Goal: Information Seeking & Learning: Learn about a topic

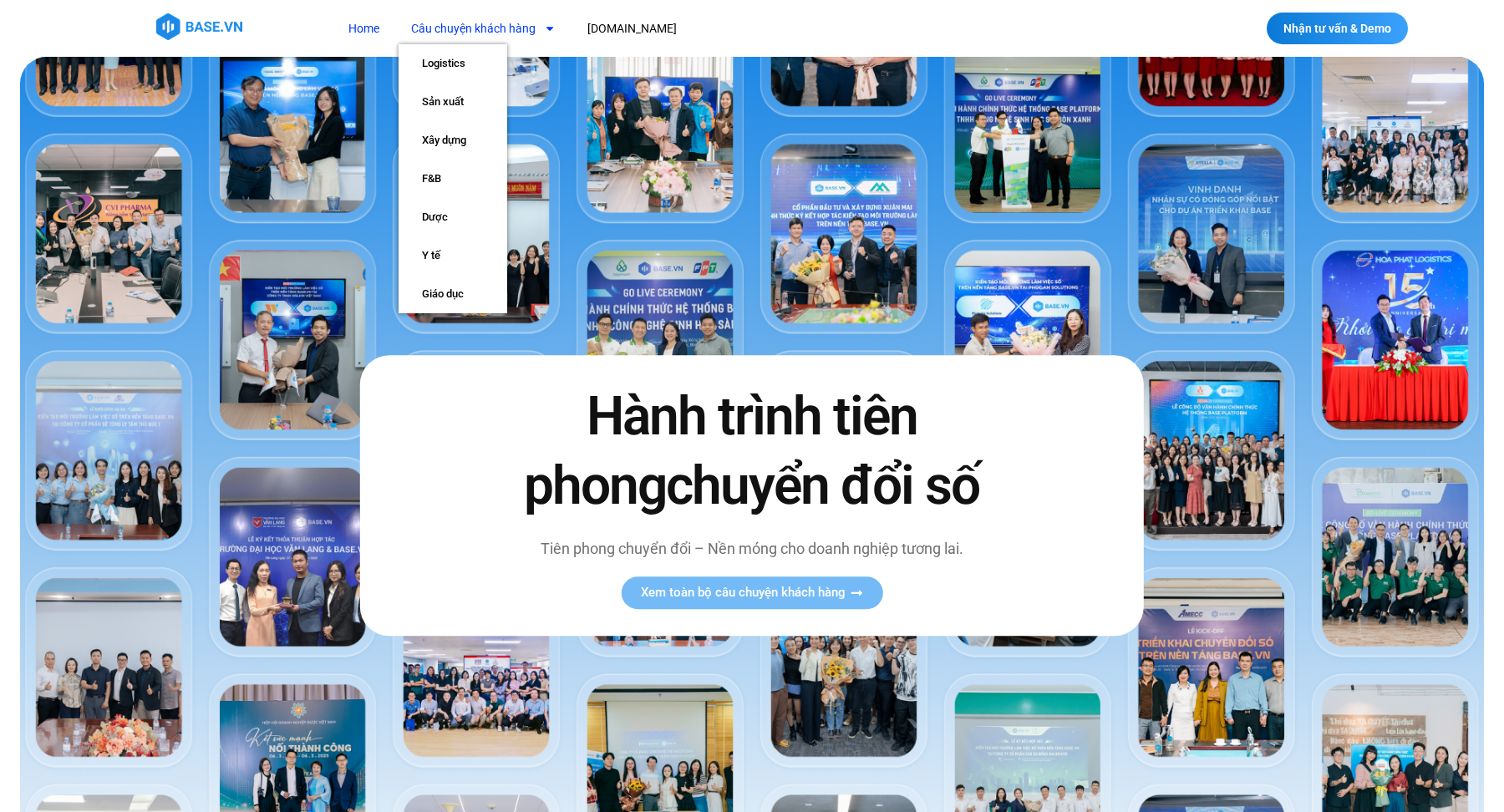
click at [494, 22] on link "Câu chuyện khách hàng" at bounding box center [483, 29] width 170 height 31
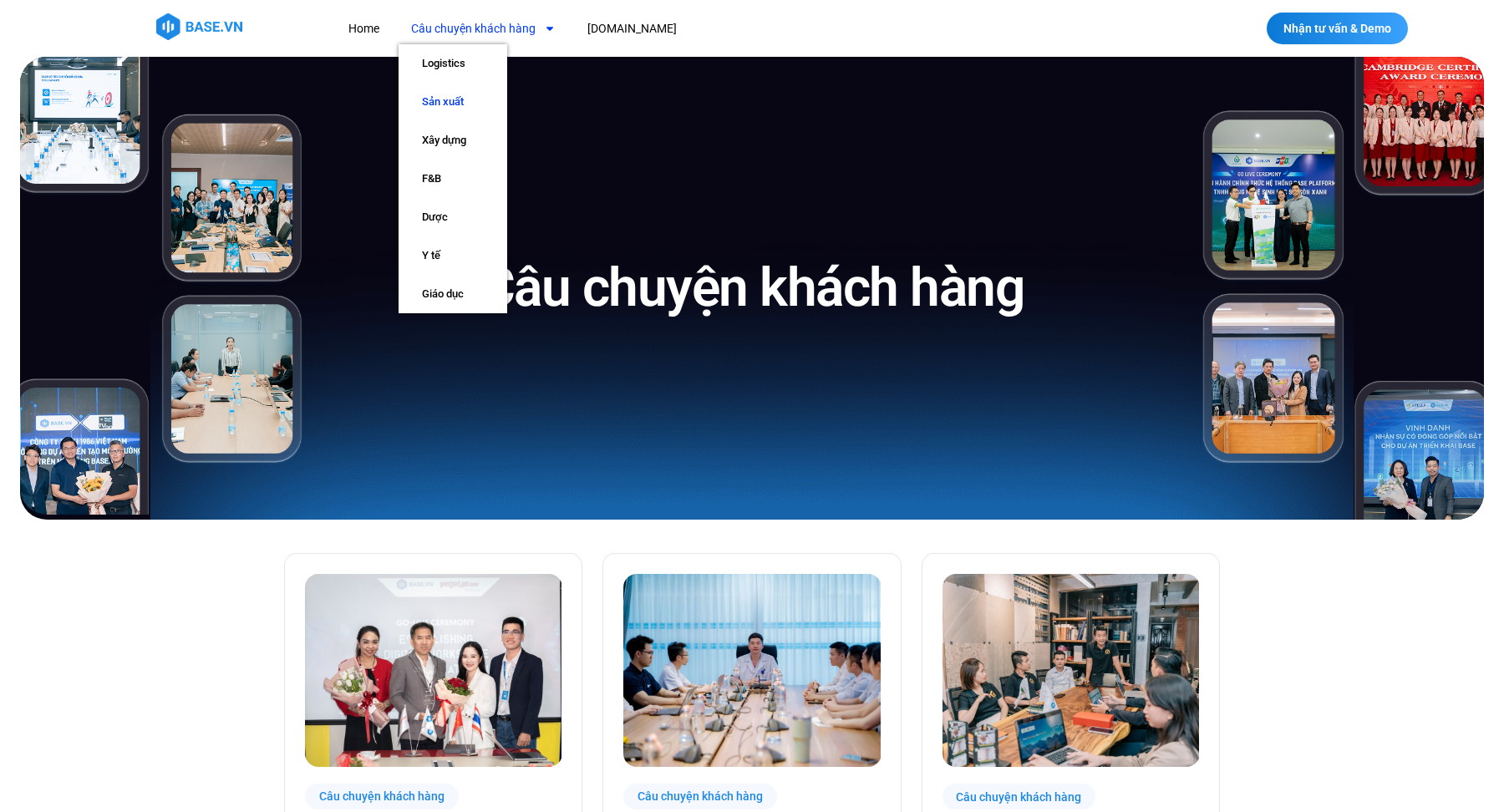
click at [446, 106] on link "Sản xuất" at bounding box center [452, 102] width 108 height 39
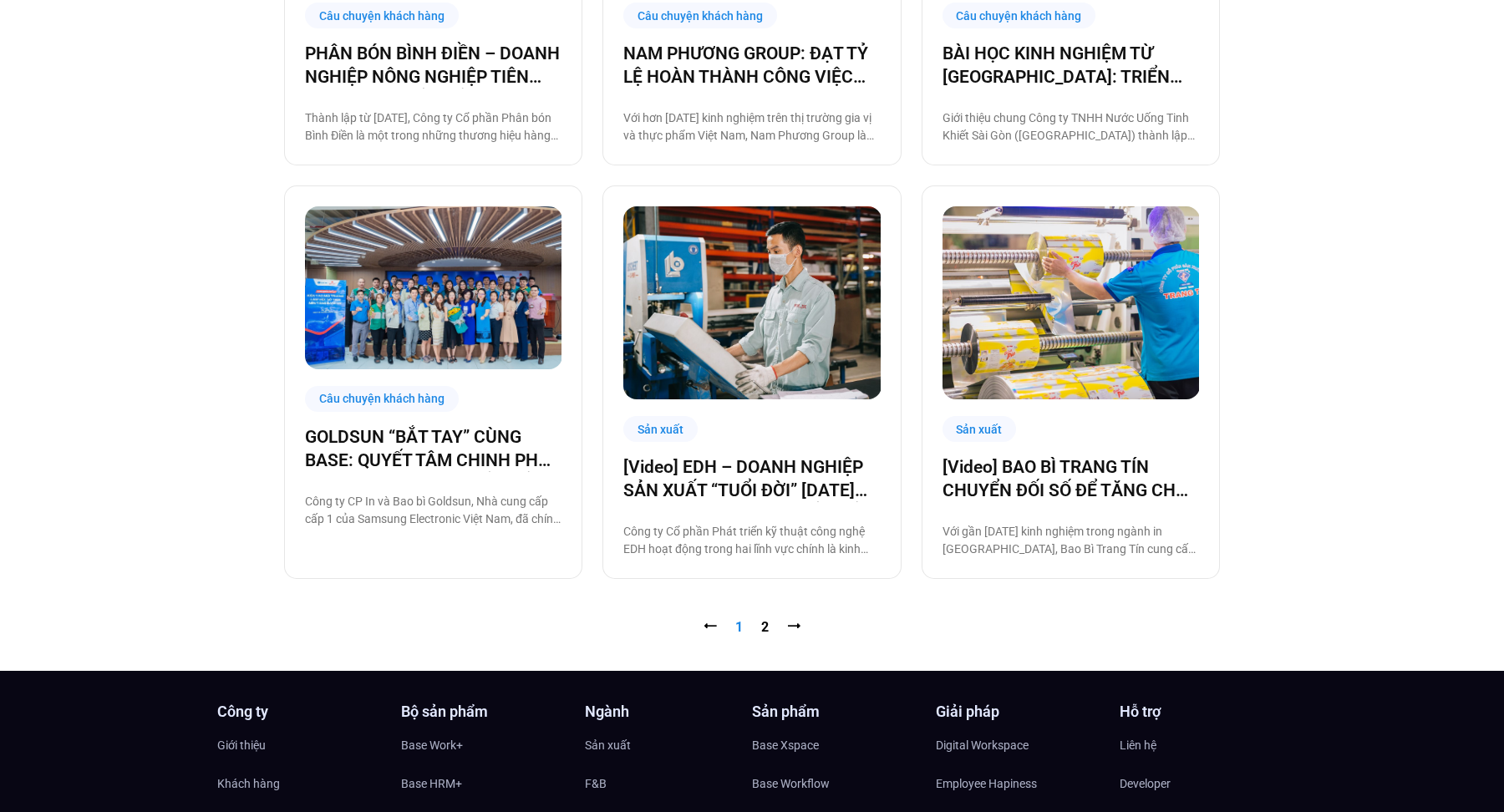
scroll to position [1647, 0]
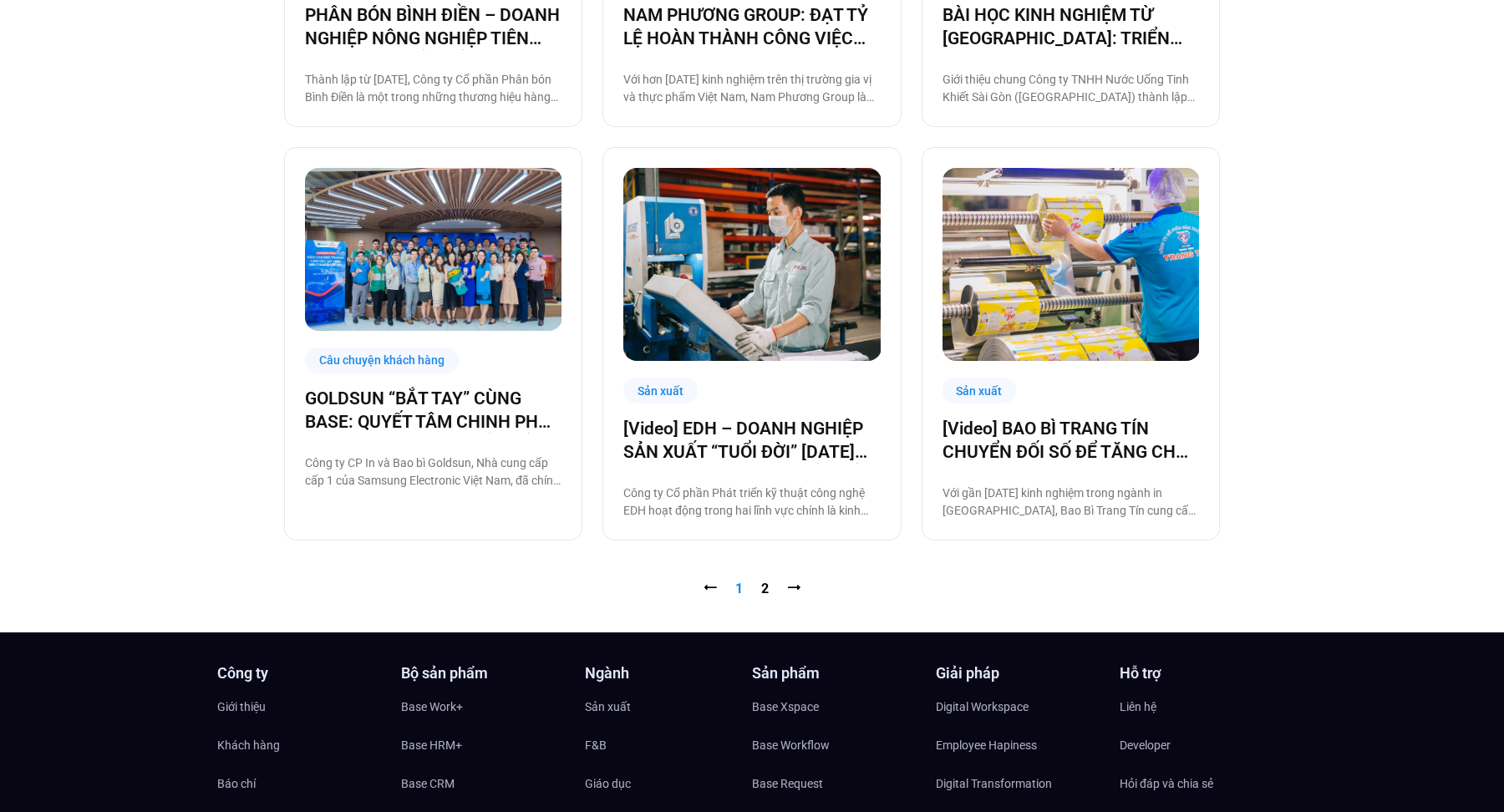
click at [757, 590] on nav "⭠ Trang 1 Trang 2 ⭢" at bounding box center [752, 589] width 936 height 20
click at [767, 586] on link "Trang 2" at bounding box center [764, 588] width 8 height 16
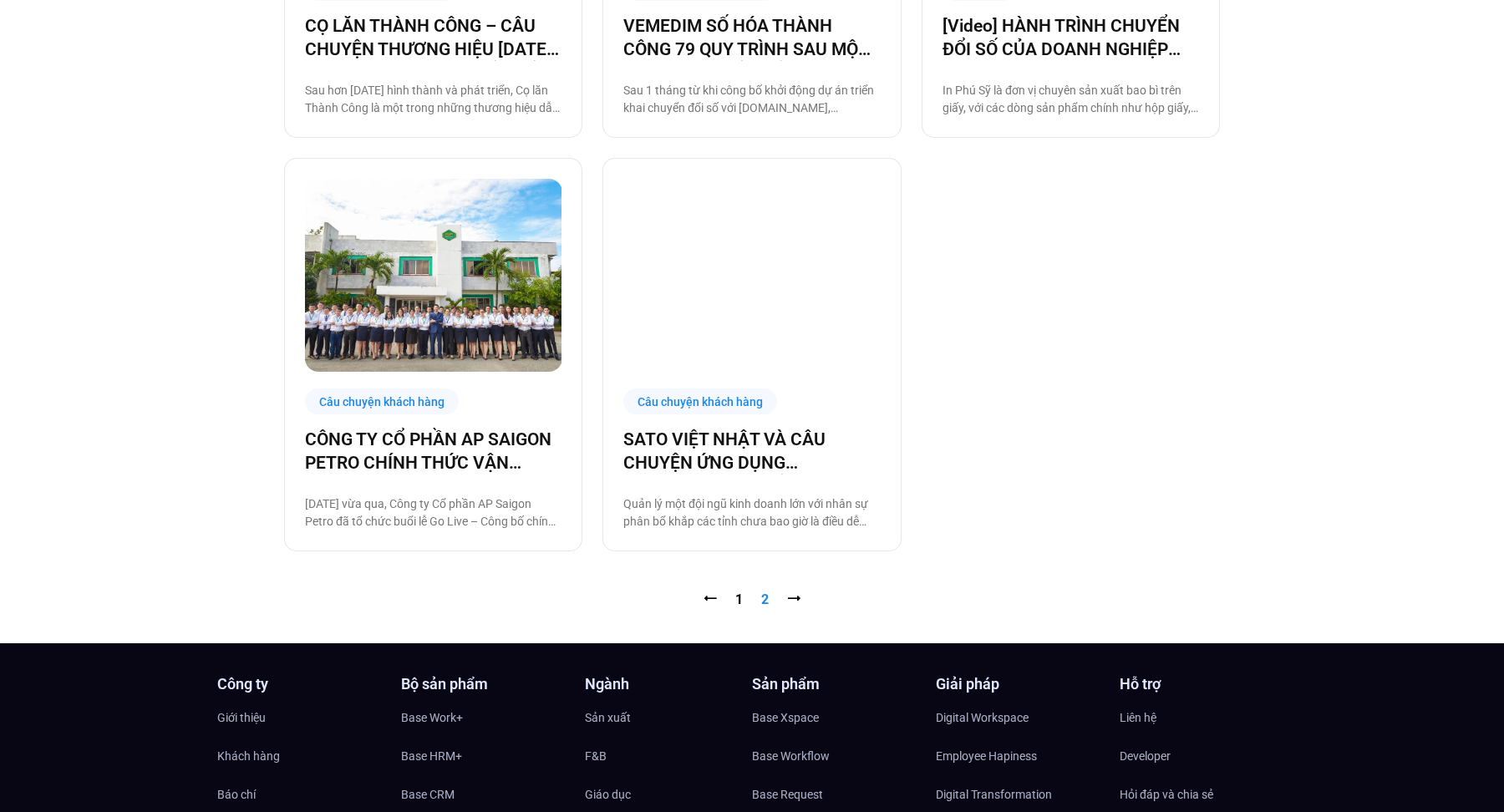
scroll to position [1226, 0]
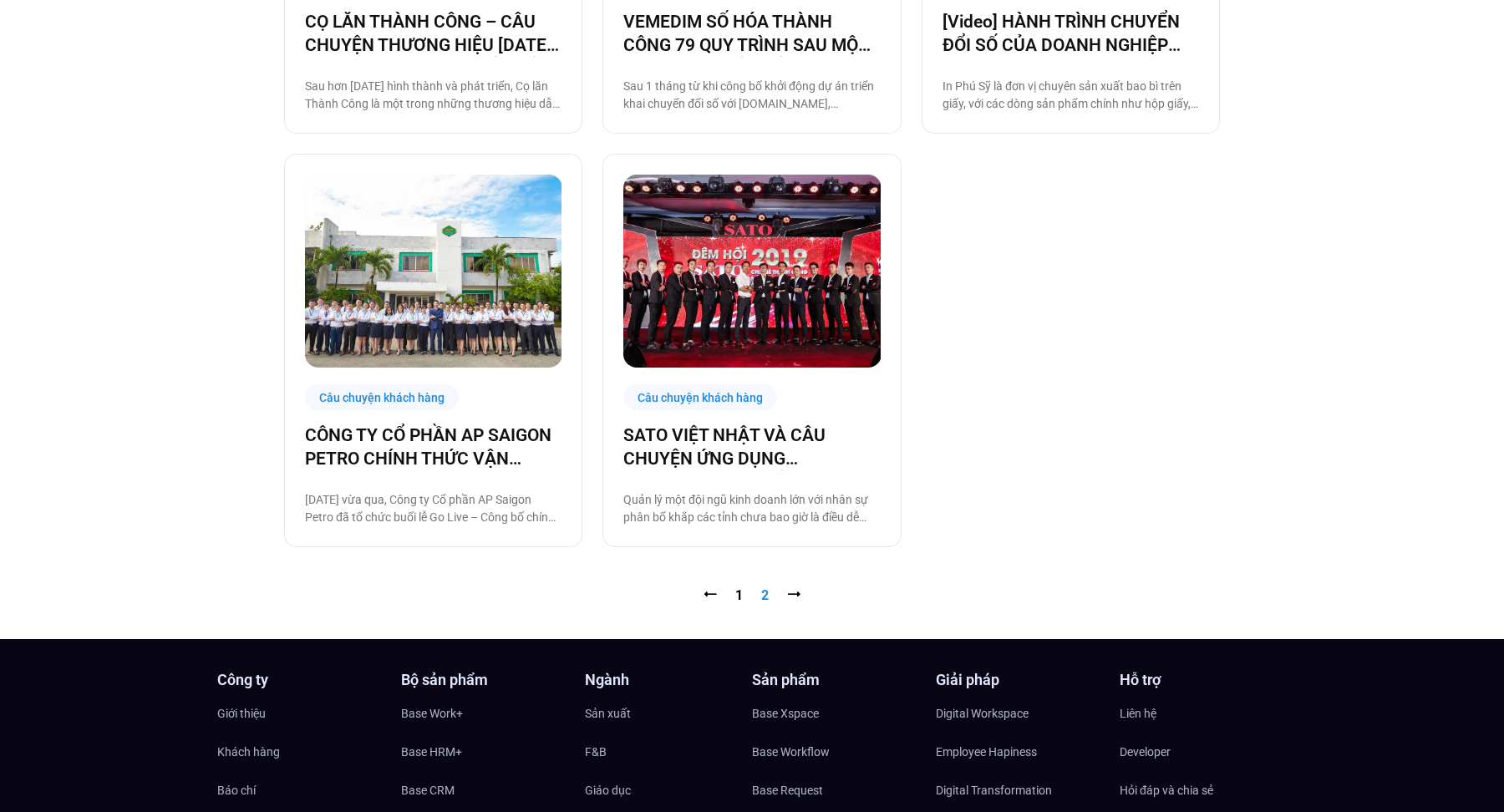
click at [803, 598] on nav "⭠ Trang 1 Trang 2 ⭢" at bounding box center [752, 596] width 936 height 20
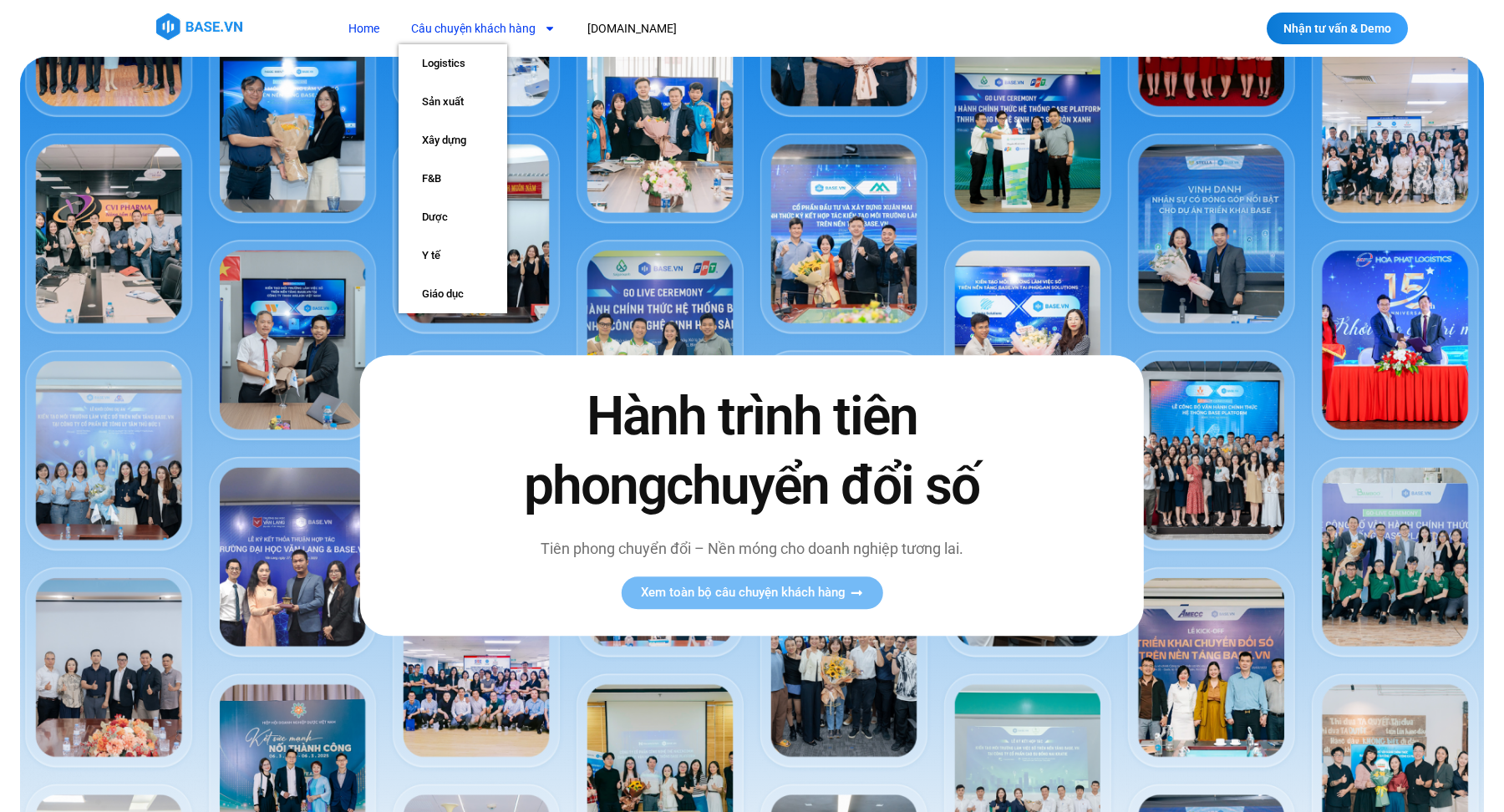
click at [533, 29] on link "Câu chuyện khách hàng" at bounding box center [483, 29] width 170 height 31
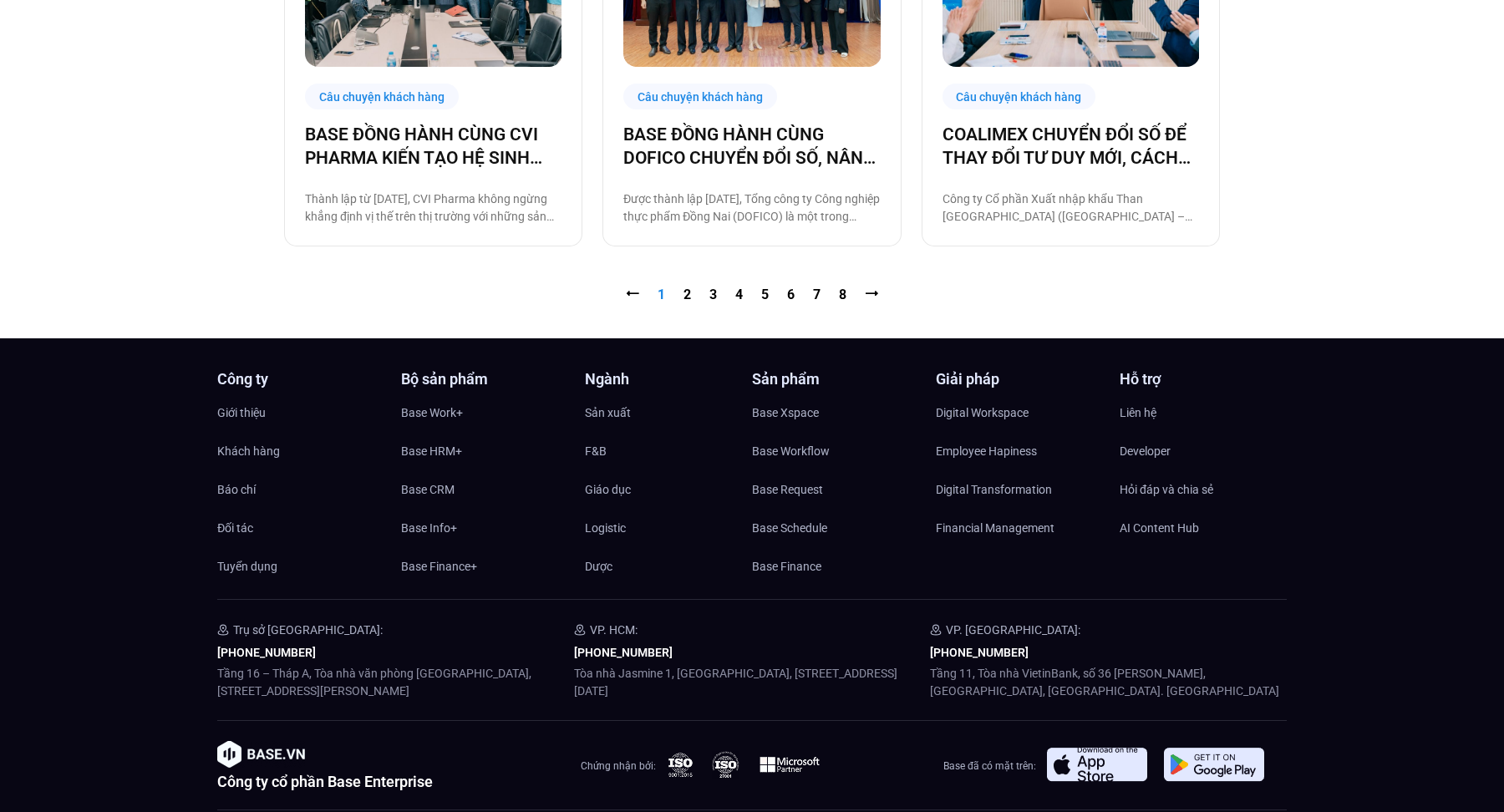
scroll to position [1943, 0]
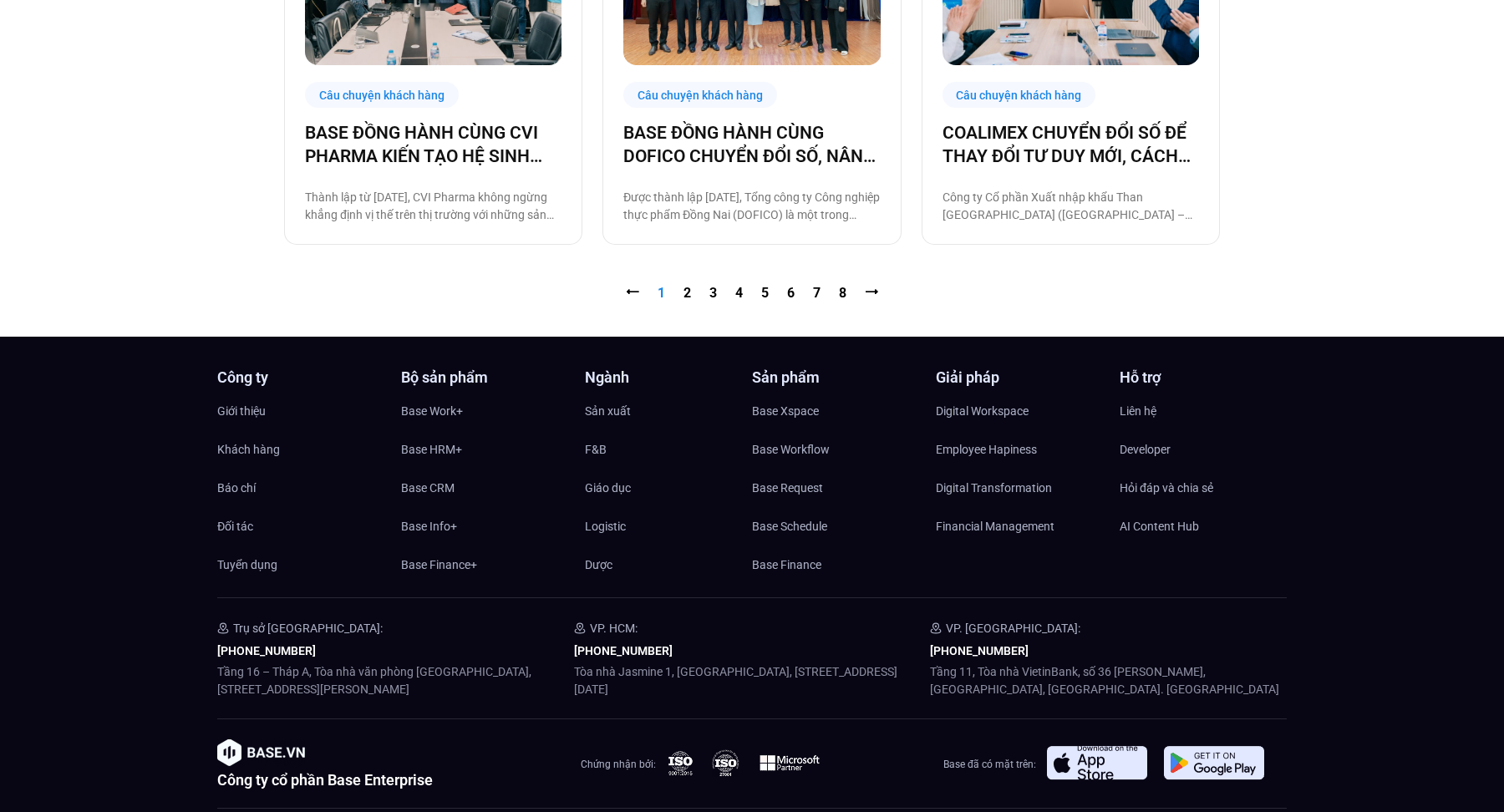
click at [684, 300] on link "Trang 2" at bounding box center [687, 293] width 8 height 16
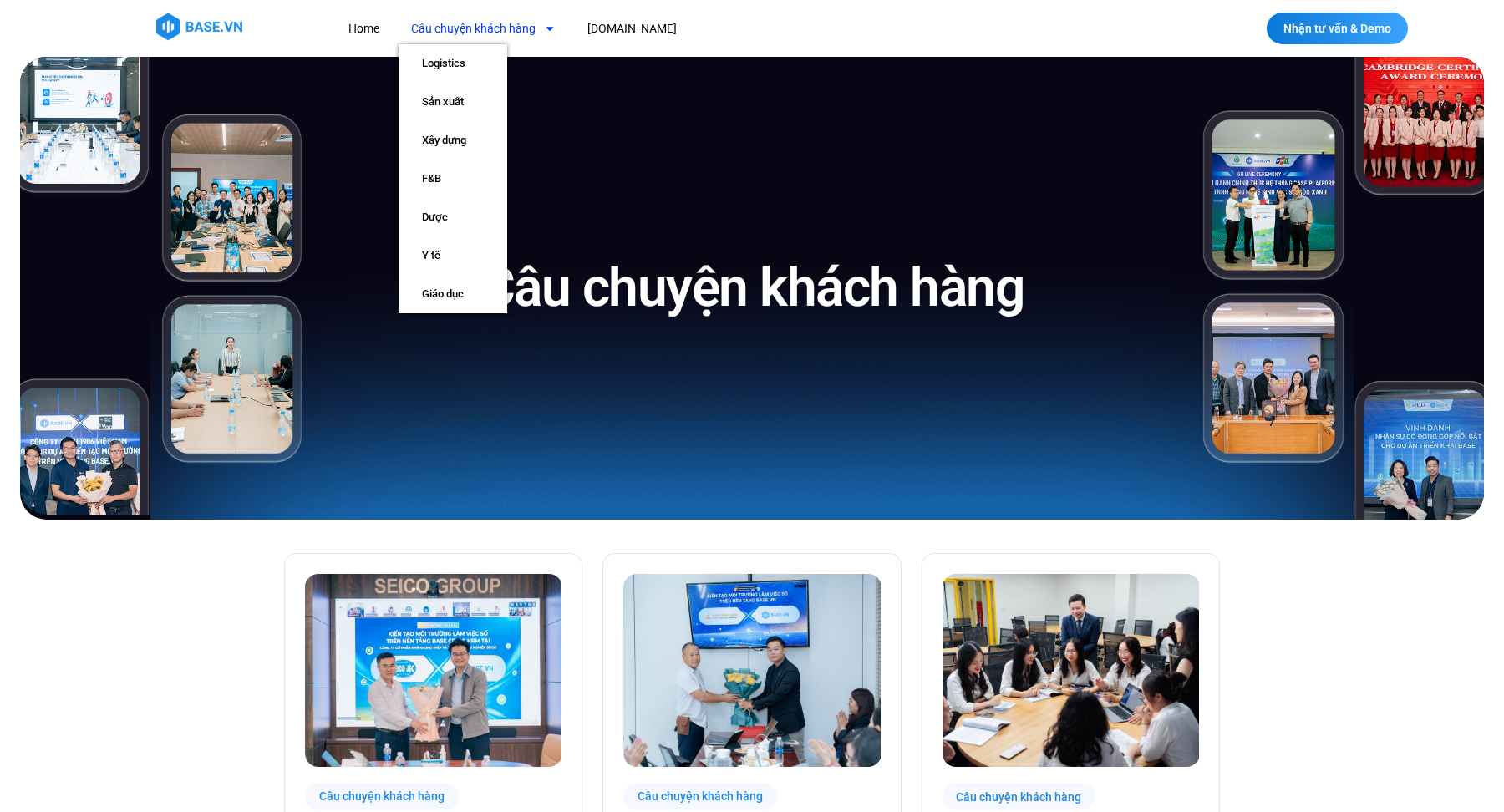
click at [446, 24] on link "Câu chuyện khách hàng" at bounding box center [483, 29] width 170 height 31
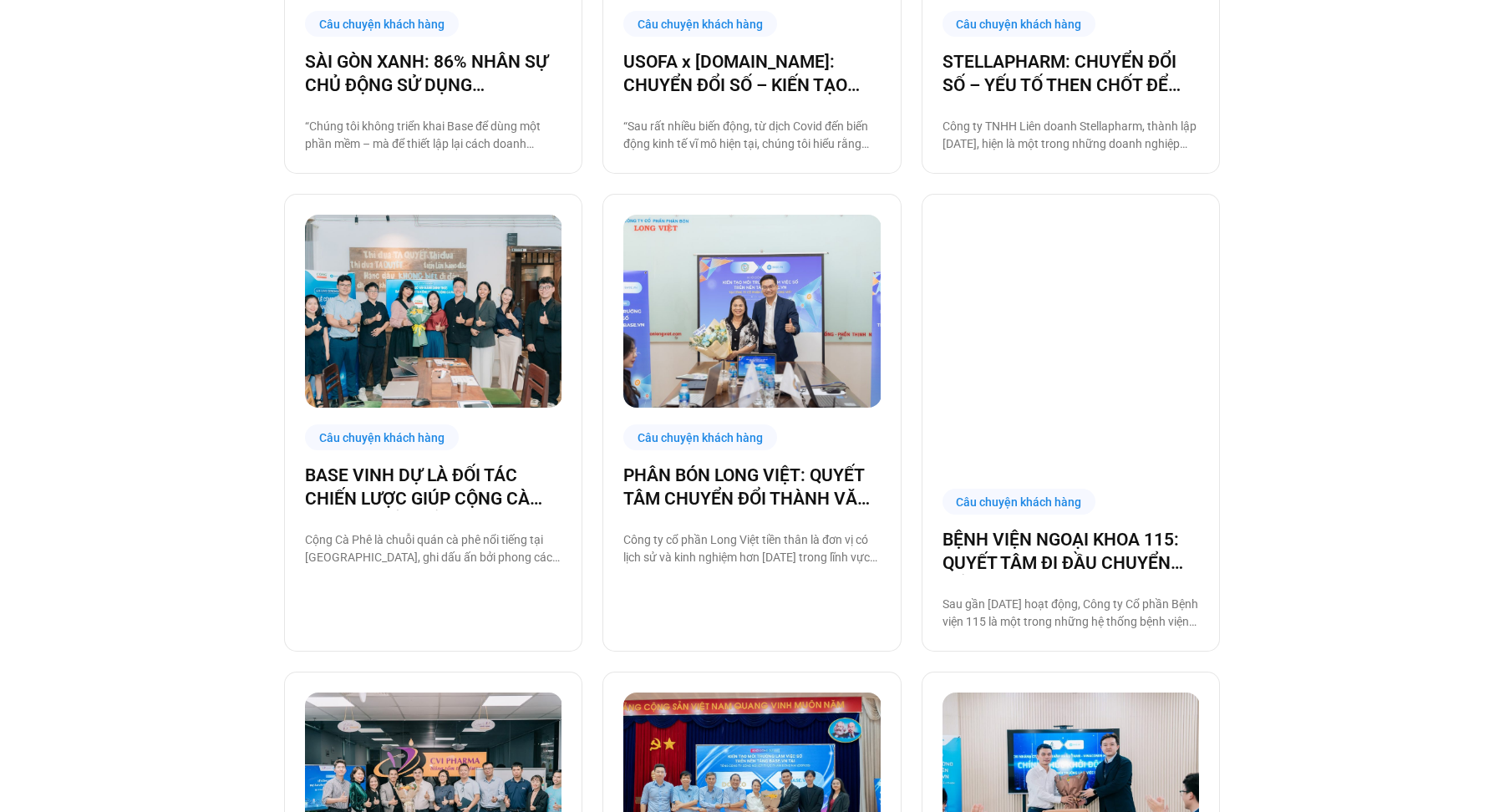
scroll to position [1865, 0]
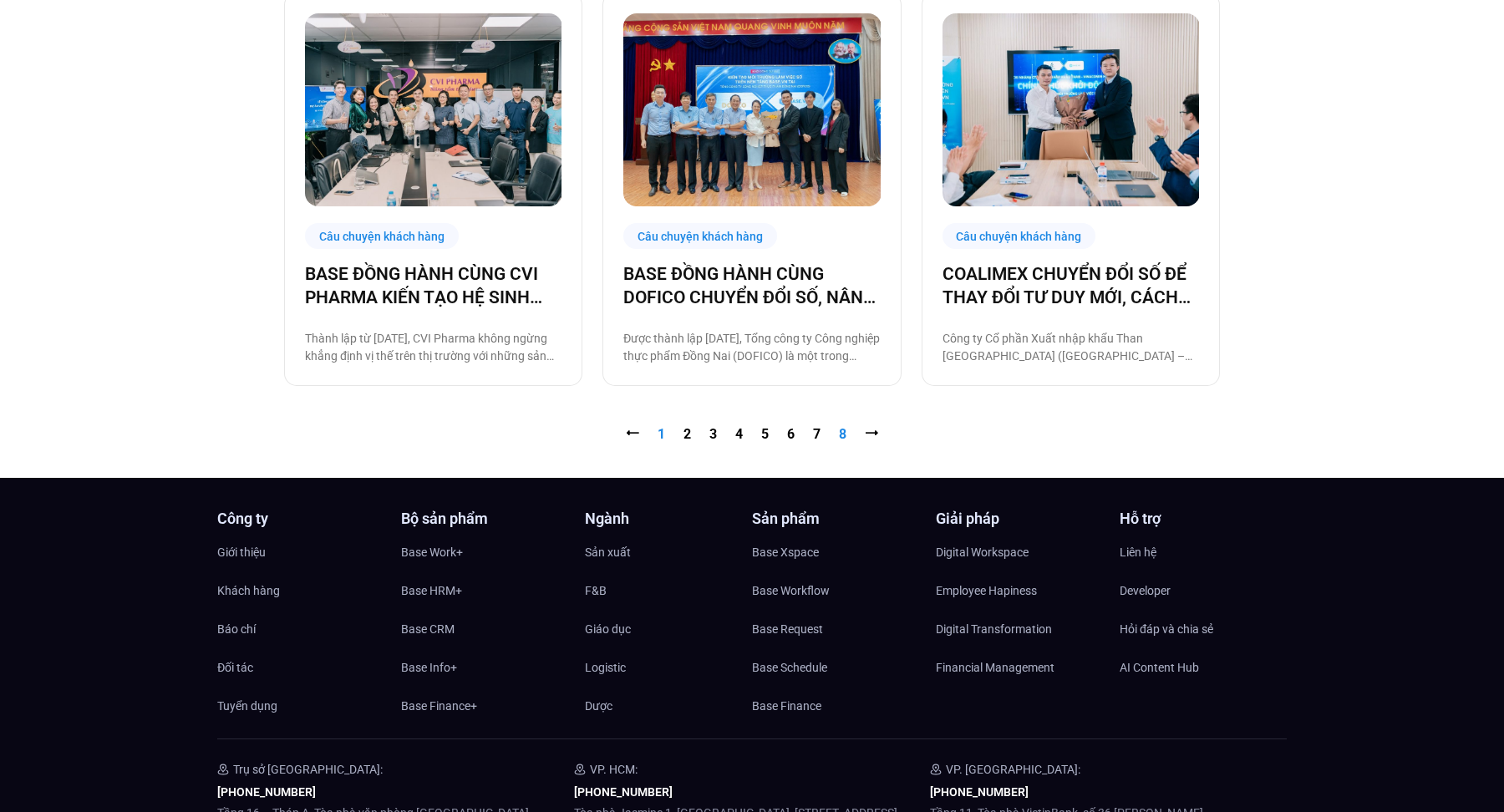
click at [842, 426] on link "Trang 8" at bounding box center [842, 434] width 8 height 16
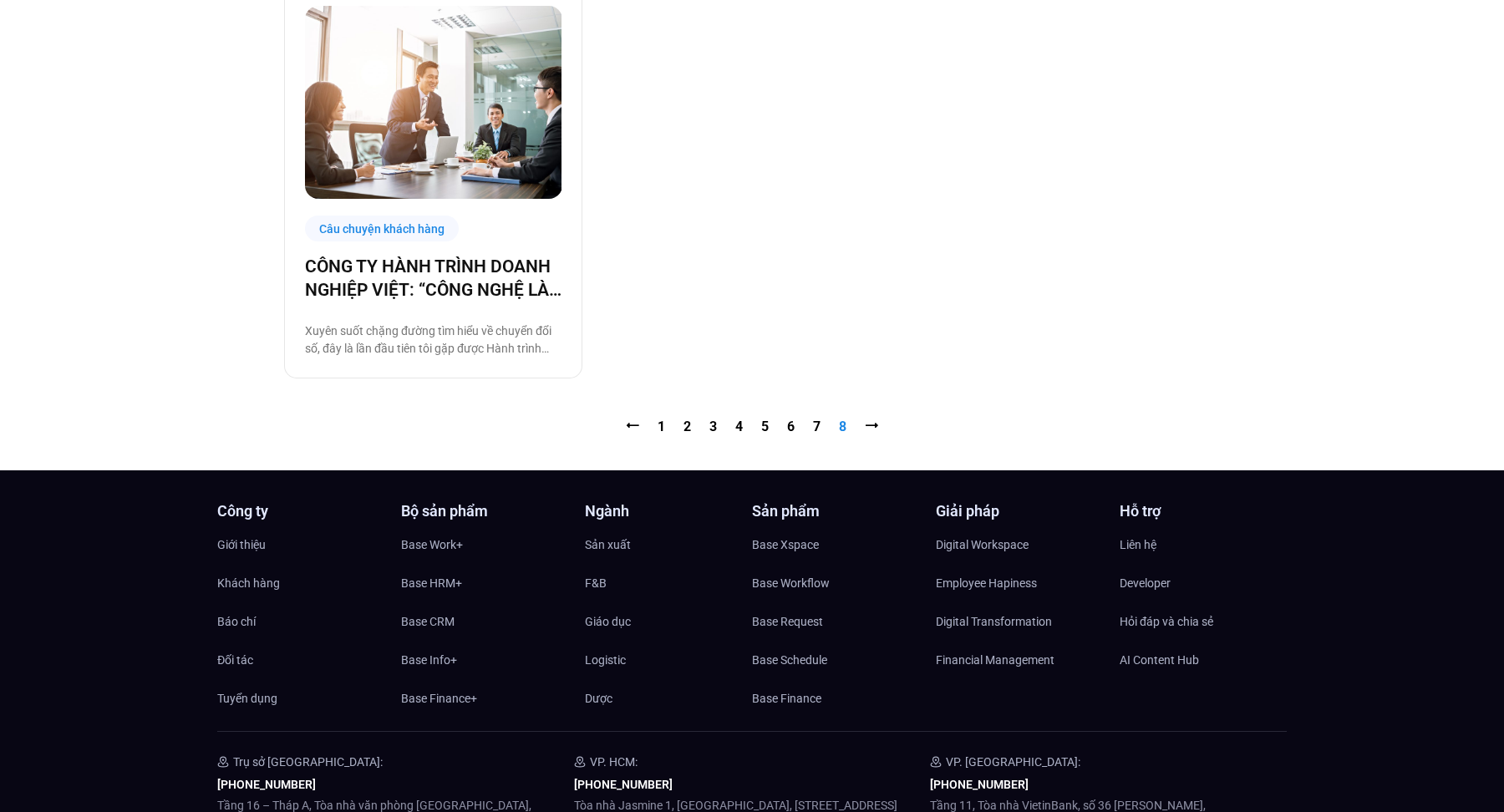
scroll to position [968, 0]
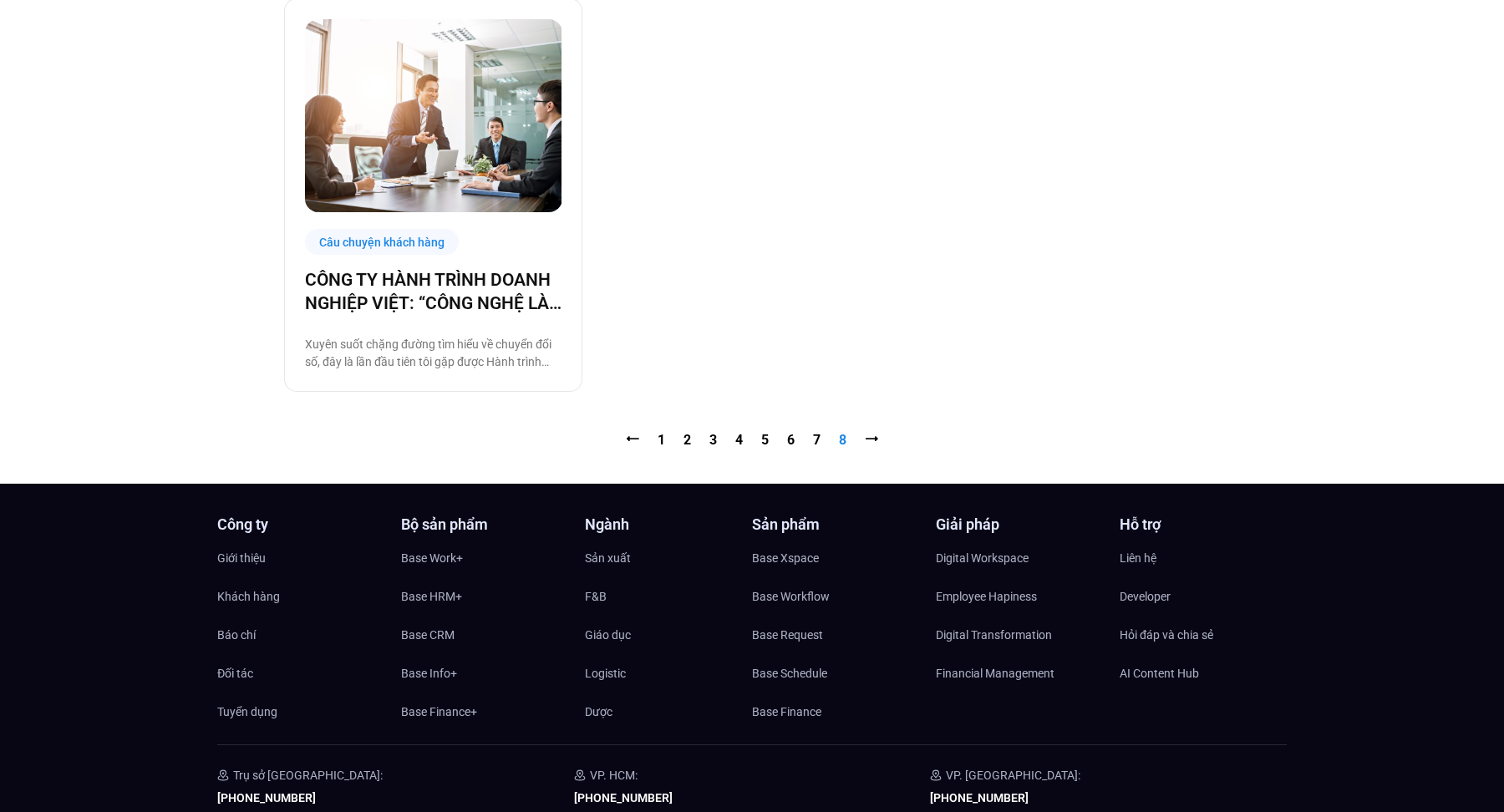
click at [668, 438] on nav "⭠ Trang 1 Trang 2 Trang 3 Trang 4 Trang 5 Trang 6 Trang 7 Trang 8 ⭢" at bounding box center [752, 440] width 936 height 20
click at [660, 438] on link "Trang 1" at bounding box center [661, 440] width 8 height 16
